Goal: Entertainment & Leisure: Consume media (video, audio)

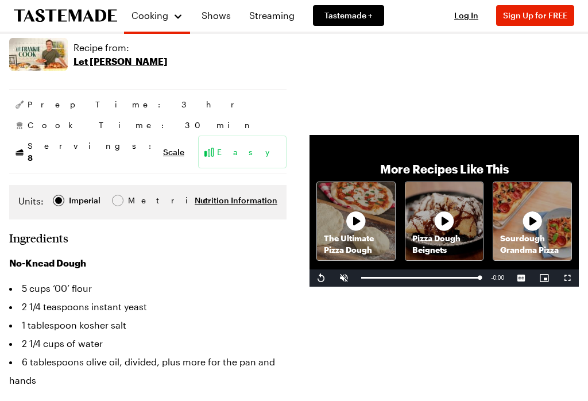
scroll to position [182, 0]
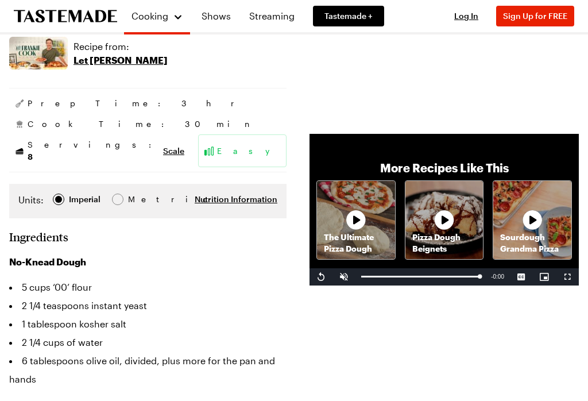
click at [527, 14] on span "Sign Up for FREE" at bounding box center [535, 16] width 64 height 10
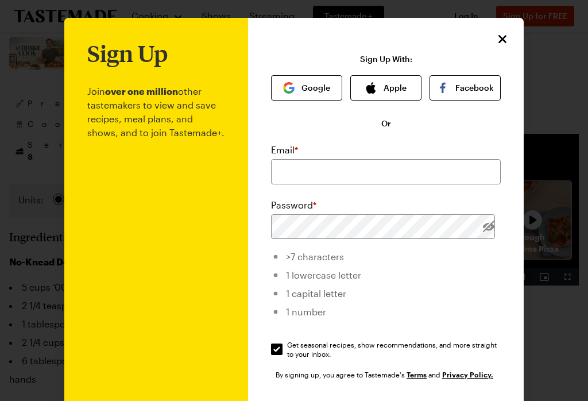
scroll to position [0, 0]
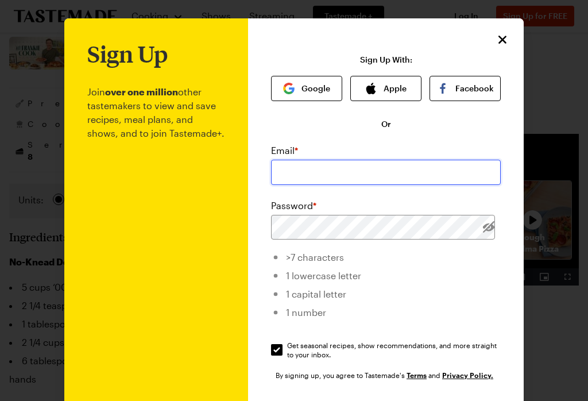
click at [446, 168] on input "email" at bounding box center [386, 172] width 230 height 25
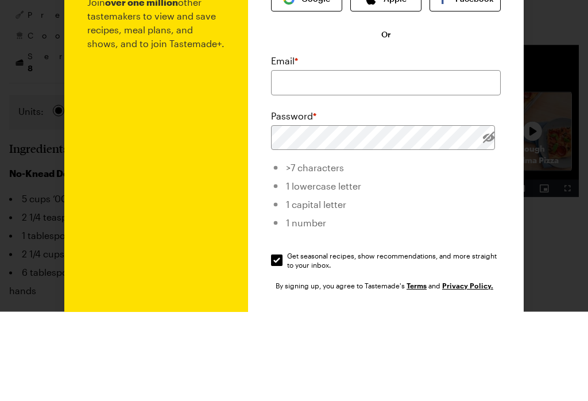
scroll to position [271, 0]
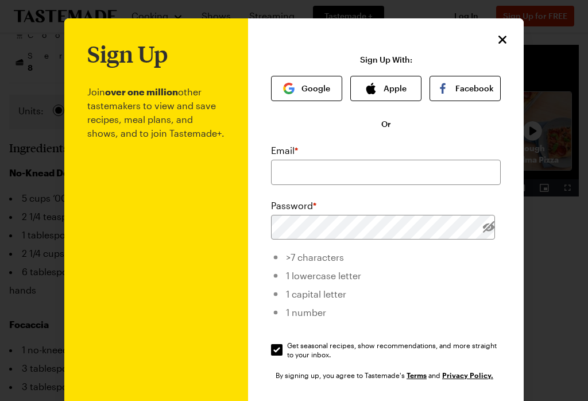
click at [505, 42] on icon "Close" at bounding box center [503, 40] width 8 height 8
